Goal: Task Accomplishment & Management: Manage account settings

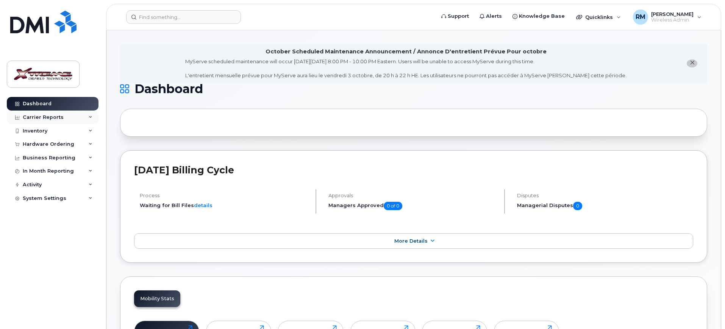
click at [53, 116] on div "Carrier Reports" at bounding box center [43, 117] width 41 height 6
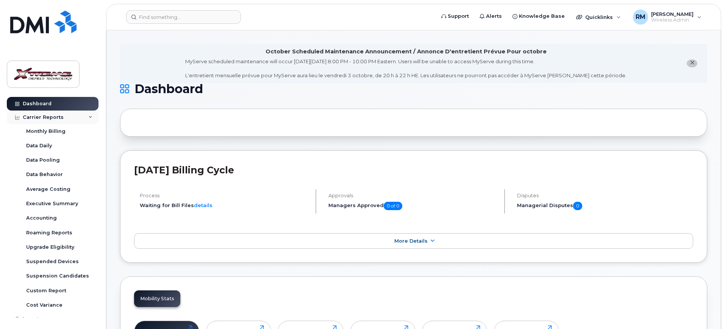
click at [56, 117] on div "Carrier Reports" at bounding box center [43, 117] width 41 height 6
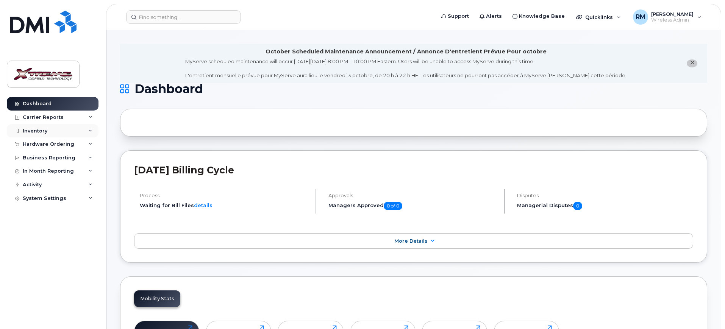
click at [55, 130] on div "Inventory" at bounding box center [53, 131] width 92 height 14
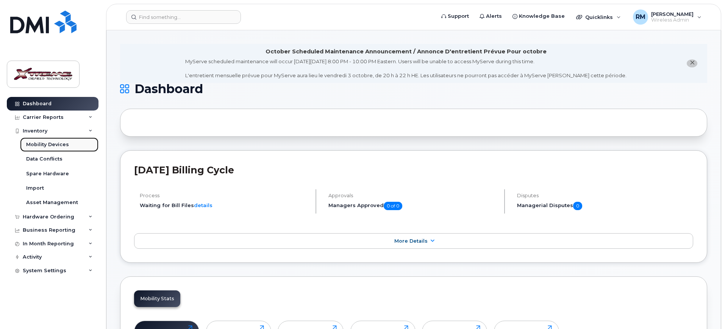
click at [53, 145] on div "Mobility Devices" at bounding box center [47, 144] width 43 height 7
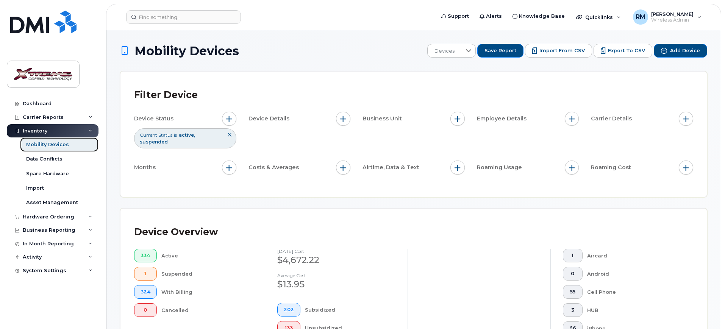
scroll to position [189, 0]
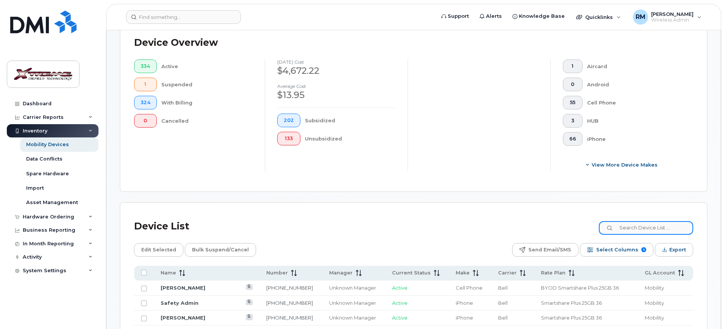
click at [650, 221] on input at bounding box center [646, 228] width 94 height 14
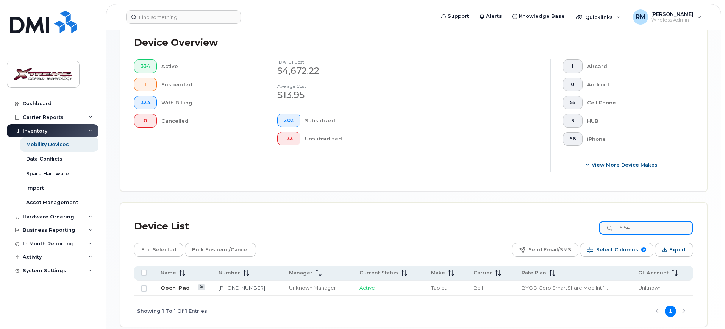
type input "6154"
click at [170, 285] on link "Open iPad" at bounding box center [175, 288] width 29 height 6
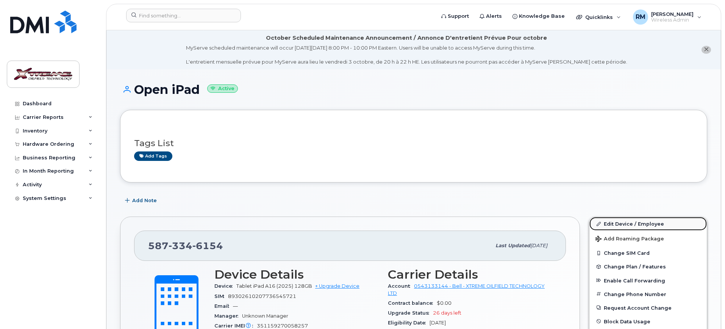
click at [637, 226] on link "Edit Device / Employee" at bounding box center [647, 224] width 117 height 14
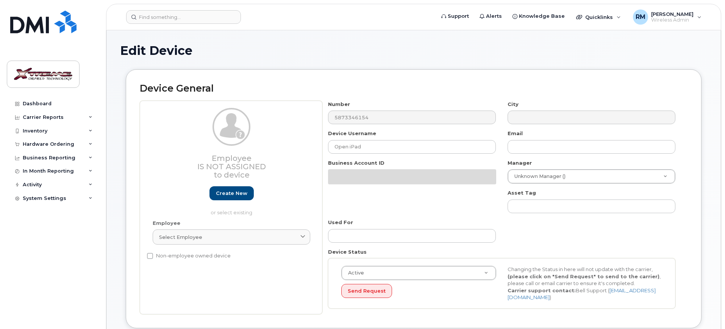
select select "4343095"
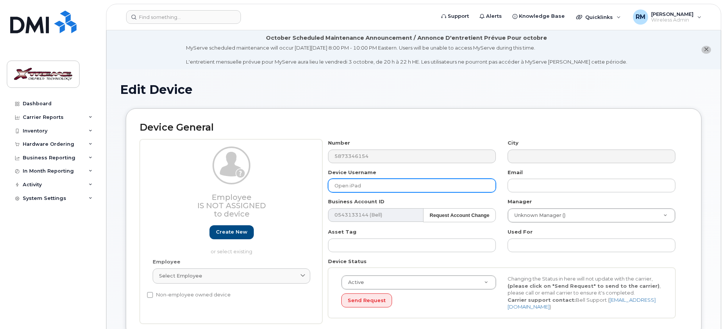
drag, startPoint x: 395, startPoint y: 183, endPoint x: 126, endPoint y: 175, distance: 269.0
click at [126, 175] on div "Device General Employee Is not assigned to device Create new or select existing…" at bounding box center [414, 222] width 576 height 229
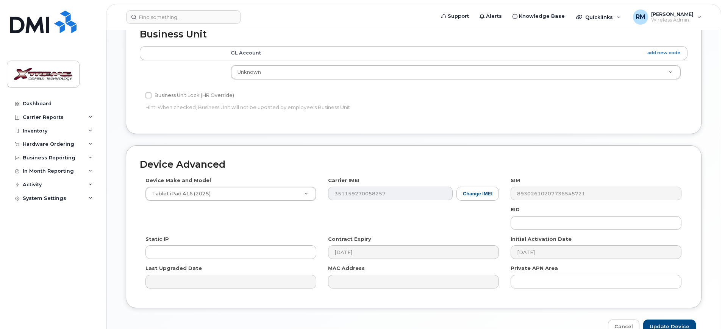
scroll to position [373, 0]
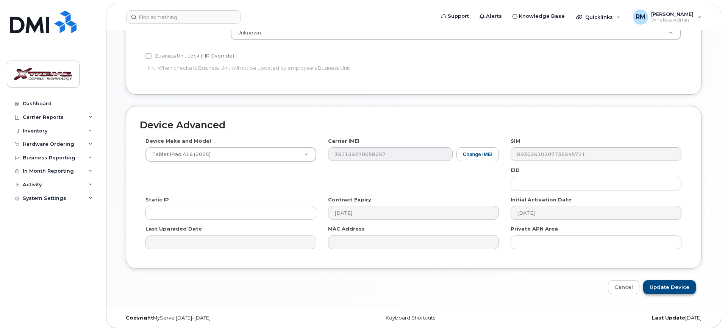
type input "Andre Meynen iPad"
click at [668, 281] on input "Update Device" at bounding box center [669, 287] width 53 height 14
type input "Saving..."
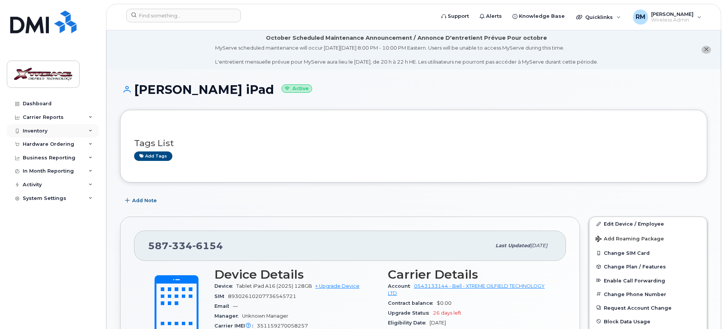
click at [37, 136] on div "Inventory" at bounding box center [53, 131] width 92 height 14
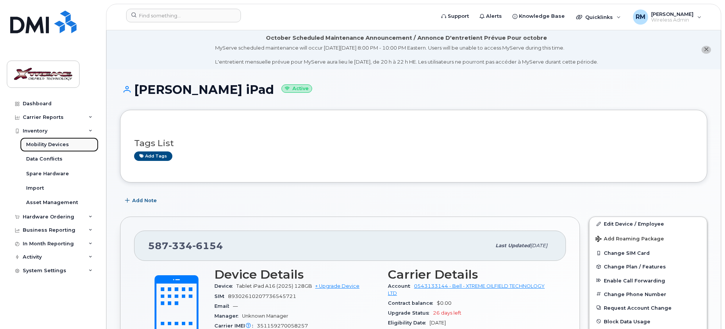
click at [39, 146] on div "Mobility Devices" at bounding box center [47, 144] width 43 height 7
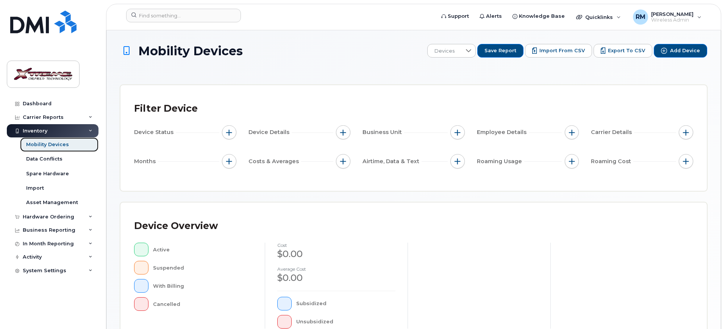
scroll to position [205, 0]
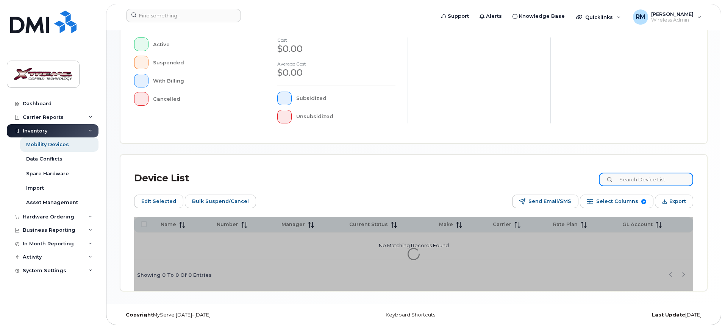
click at [665, 183] on input at bounding box center [646, 180] width 94 height 14
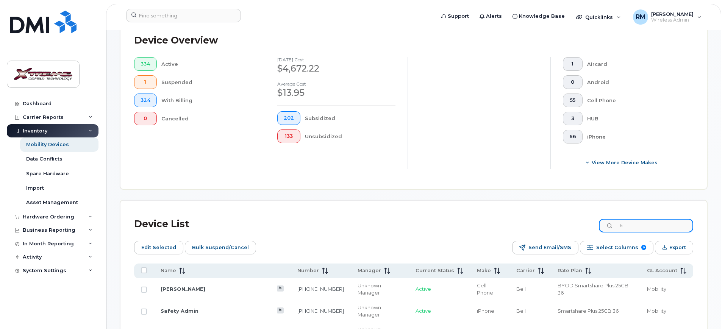
scroll to position [219, 0]
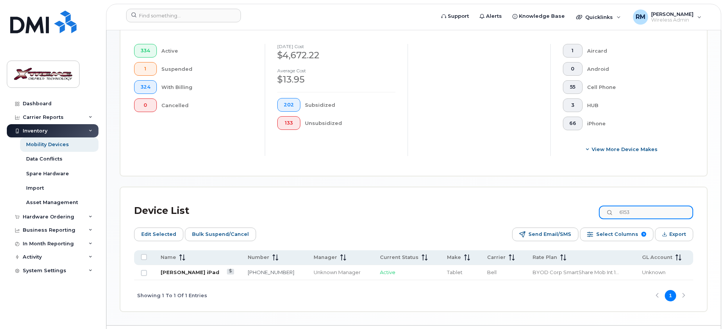
type input "6153"
click at [204, 269] on link "Reynaldo Palattao iPad" at bounding box center [190, 272] width 59 height 6
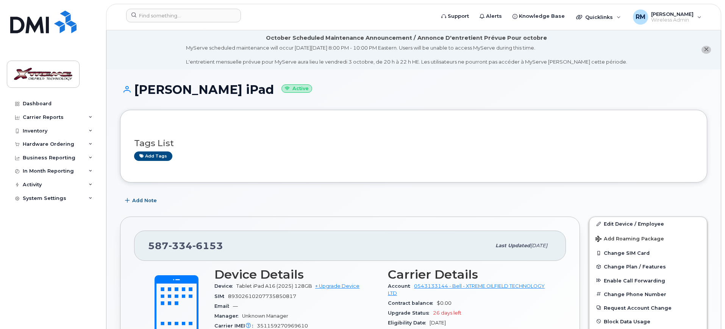
scroll to position [142, 0]
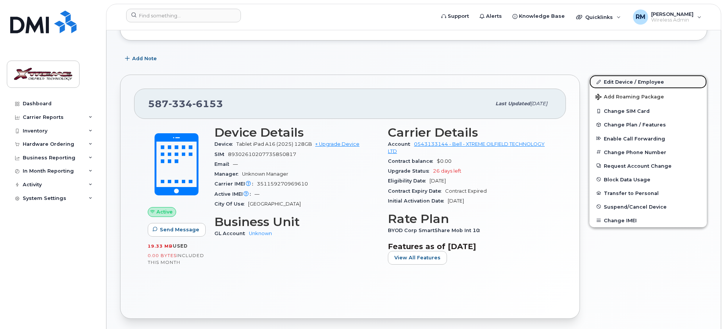
click at [613, 84] on link "Edit Device / Employee" at bounding box center [647, 82] width 117 height 14
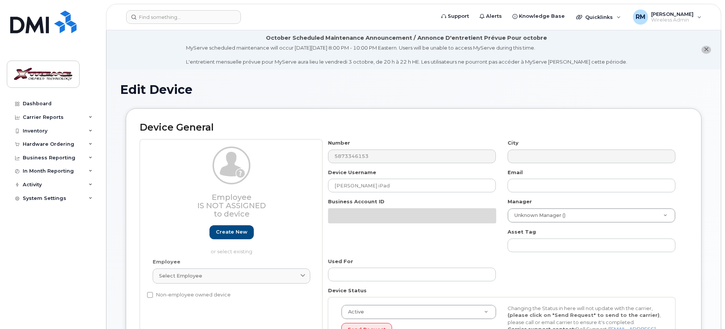
select select "4343095"
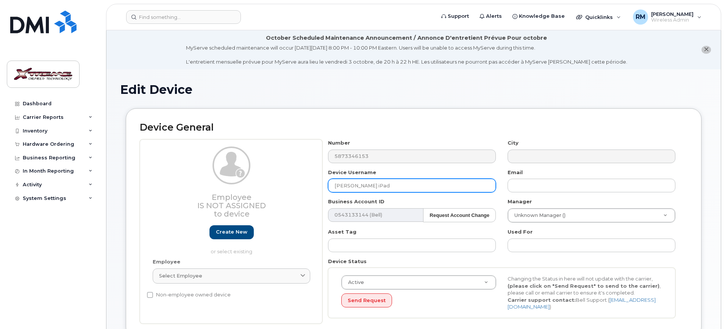
click at [333, 185] on input "Reynaldo Palattao iPad" at bounding box center [412, 186] width 168 height 14
click at [407, 186] on input "Open (was Reynaldo Palattao iPad" at bounding box center [412, 186] width 168 height 14
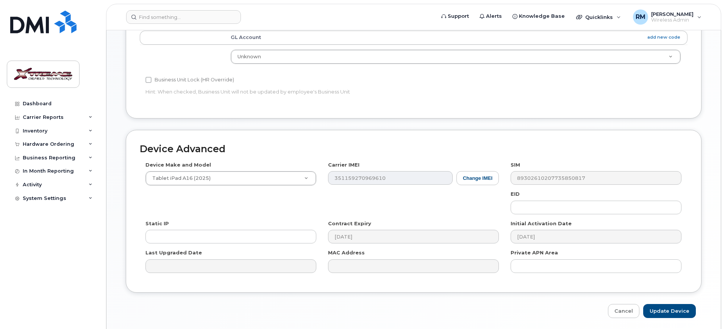
scroll to position [373, 0]
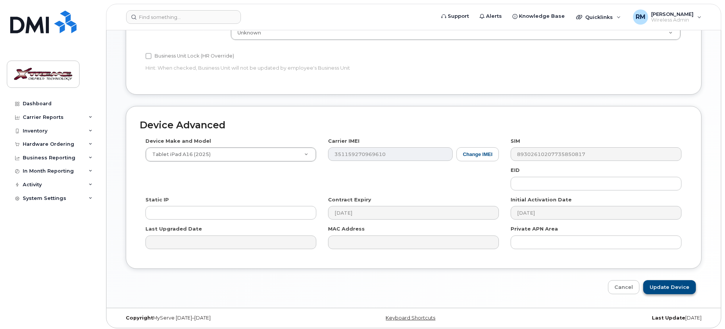
type input "Open (was [PERSON_NAME]) iPad"
click at [670, 286] on input "Update Device" at bounding box center [669, 287] width 53 height 14
type input "Saving..."
